Goal: Task Accomplishment & Management: Use online tool/utility

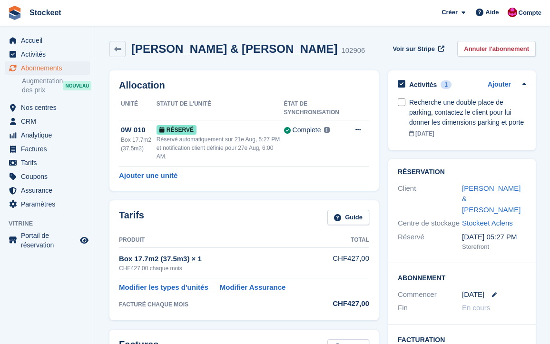
click at [40, 68] on span "Abonnements" at bounding box center [49, 67] width 57 height 13
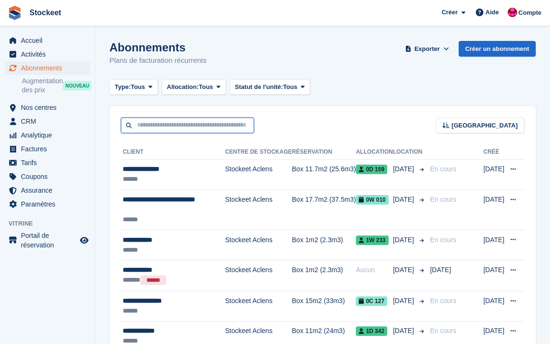
click at [187, 123] on input "text" at bounding box center [187, 125] width 133 height 16
type input "********"
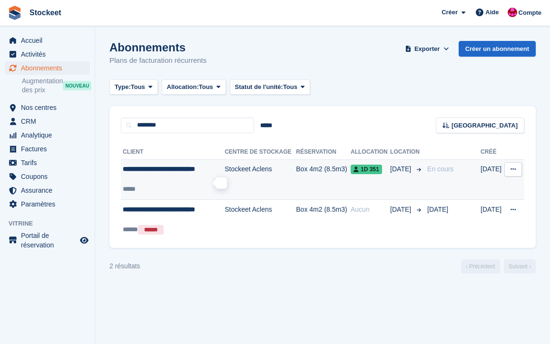
click at [185, 172] on span "**********" at bounding box center [159, 168] width 72 height 7
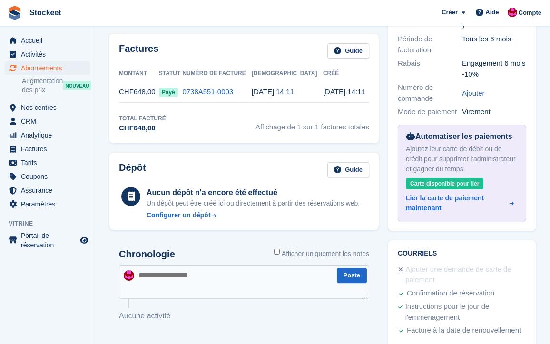
scroll to position [261, 0]
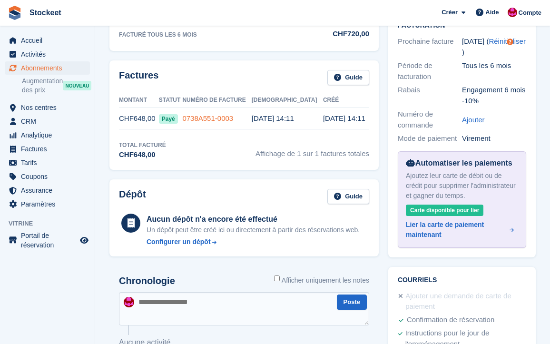
click at [223, 118] on link "0738A551-0003" at bounding box center [207, 118] width 51 height 8
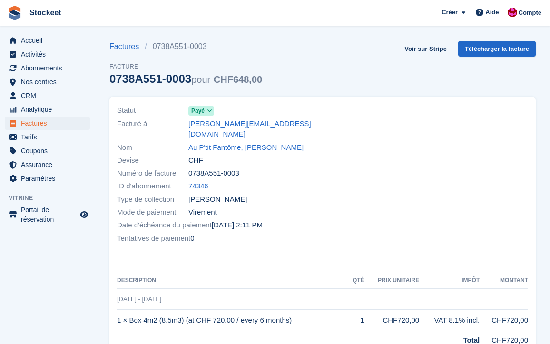
click at [195, 111] on span "Payé" at bounding box center [197, 111] width 13 height 9
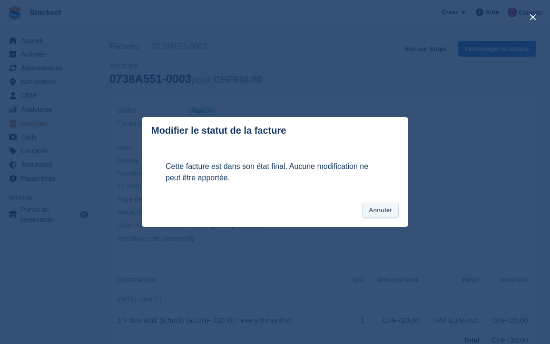
click at [382, 214] on button "Annuler" at bounding box center [380, 211] width 37 height 16
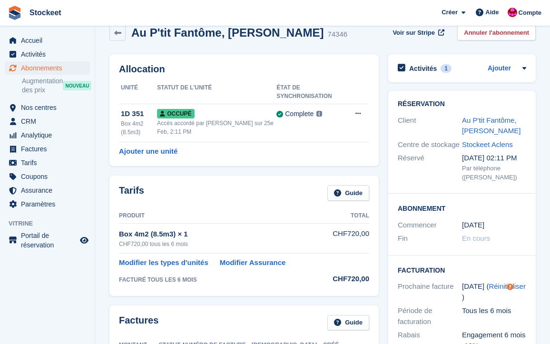
scroll to position [44, 0]
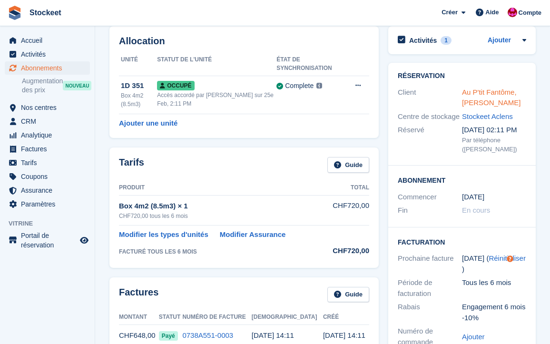
click at [494, 93] on link "Au P'tit Fantôme, [PERSON_NAME]" at bounding box center [491, 97] width 58 height 19
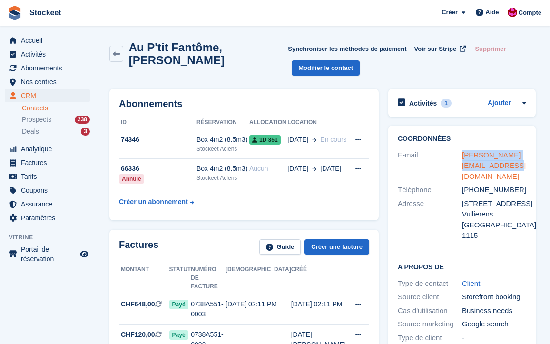
drag, startPoint x: 512, startPoint y: 166, endPoint x: 463, endPoint y: 150, distance: 52.0
click at [463, 150] on div "stephane.willen19@gmail.com" at bounding box center [494, 166] width 64 height 32
copy link "stephane.willen19@gmail.com"
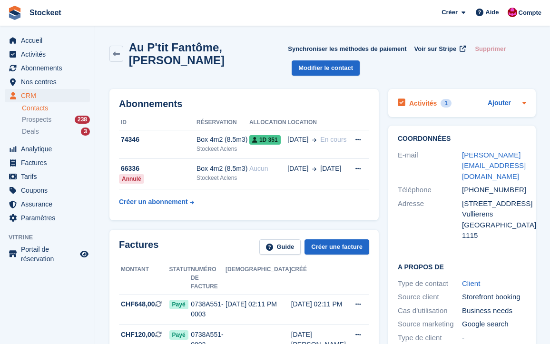
click at [434, 105] on h2 "Activités" at bounding box center [423, 103] width 28 height 9
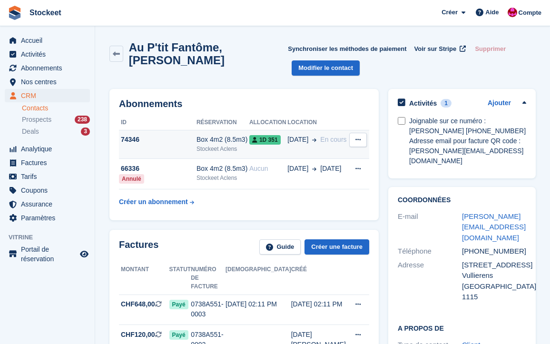
click at [151, 141] on div "74346" at bounding box center [158, 140] width 78 height 10
click at [184, 151] on td "74346" at bounding box center [158, 144] width 78 height 29
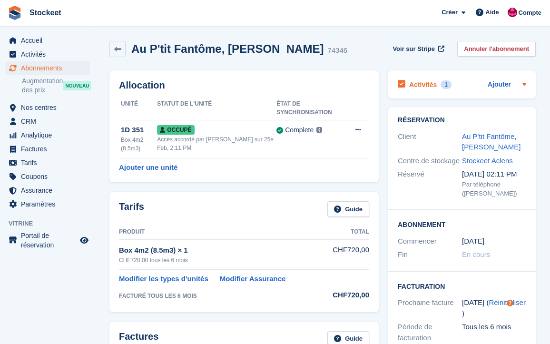
click at [417, 84] on h2 "Activités" at bounding box center [423, 84] width 28 height 9
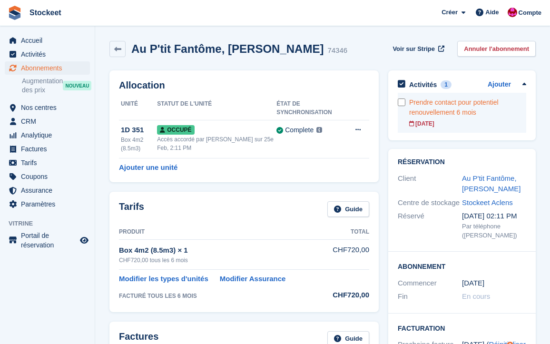
click at [464, 106] on div "Prendre contact pour potentiel renouvellement 6 mois" at bounding box center [467, 107] width 117 height 20
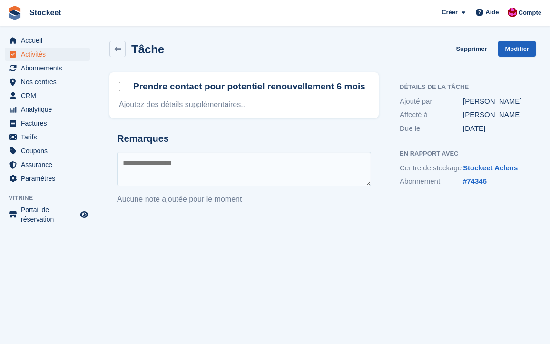
click at [510, 47] on link "Modifier" at bounding box center [517, 49] width 38 height 16
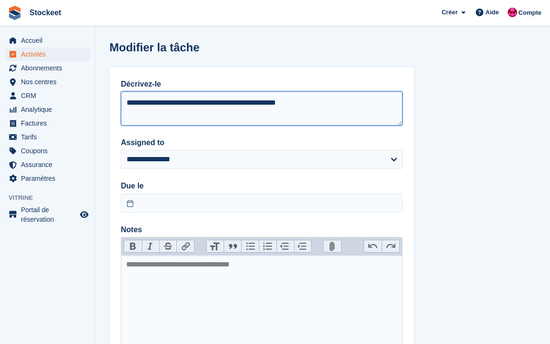
drag, startPoint x: 330, startPoint y: 101, endPoint x: 115, endPoint y: 98, distance: 215.9
click at [115, 98] on div "**********" at bounding box center [261, 214] width 304 height 294
type textarea "**********"
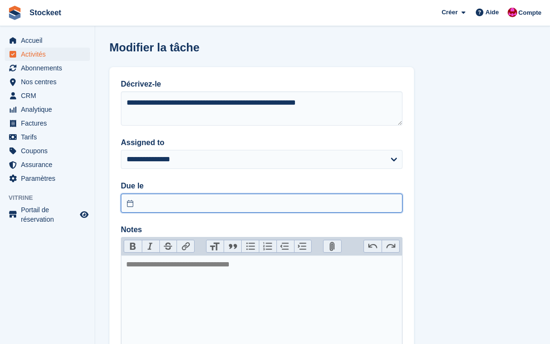
click at [213, 208] on input "text" at bounding box center [261, 203] width 281 height 19
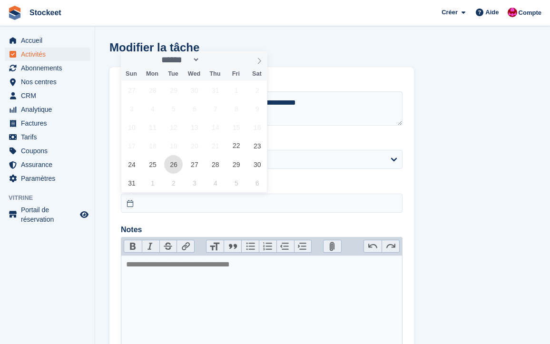
click at [176, 165] on span "26" at bounding box center [173, 164] width 19 height 19
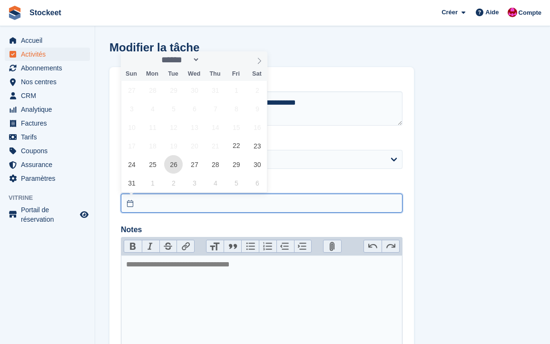
type input "**********"
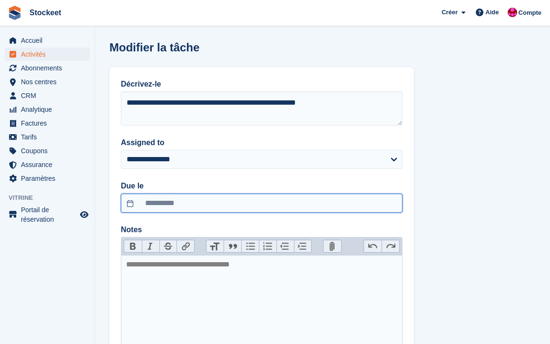
scroll to position [74, 0]
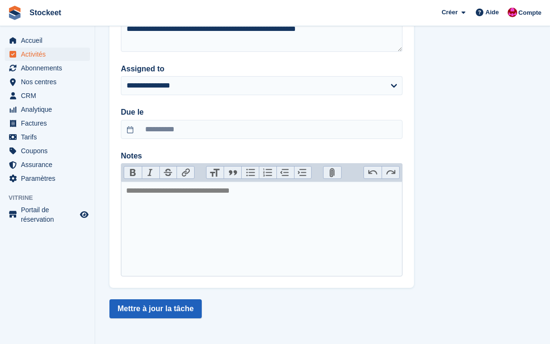
click at [161, 311] on button "Mettre à jour la tâche" at bounding box center [155, 308] width 92 height 19
